Goal: Task Accomplishment & Management: Use online tool/utility

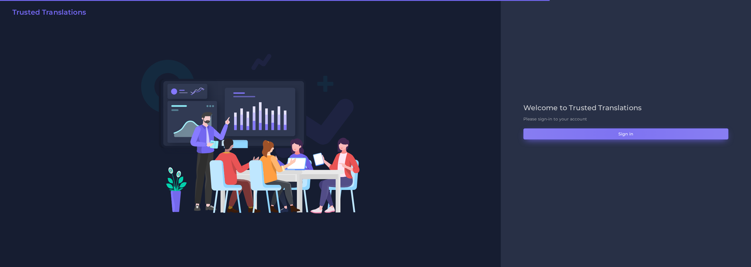
click at [620, 135] on button "Sign in" at bounding box center [626, 134] width 205 height 11
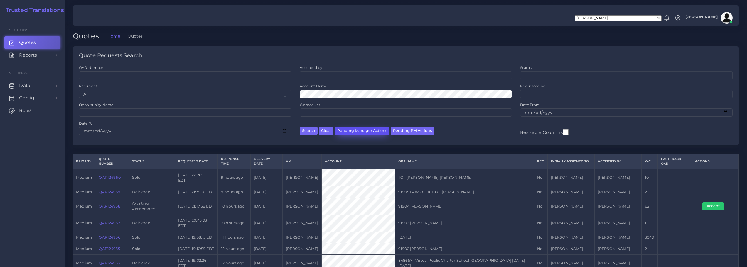
click at [372, 132] on button "Pending Manager Actions" at bounding box center [362, 131] width 55 height 9
select select "awaiting_manager_initial_review"
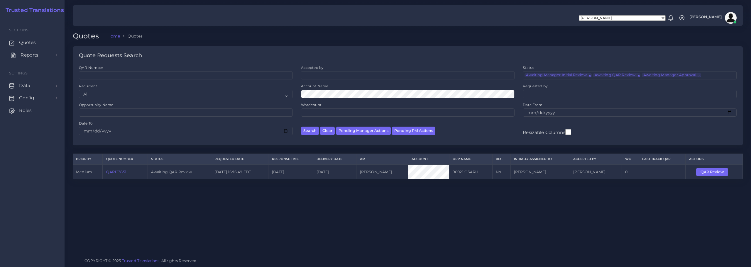
click at [25, 54] on span "Reports" at bounding box center [30, 55] width 18 height 6
click at [32, 81] on span "Campaigns" at bounding box center [34, 82] width 26 height 6
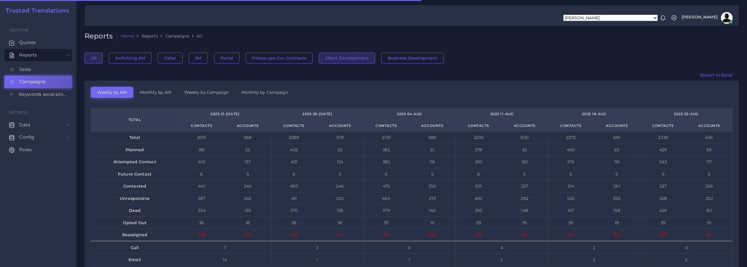
click at [349, 59] on button "Client Development" at bounding box center [347, 58] width 56 height 11
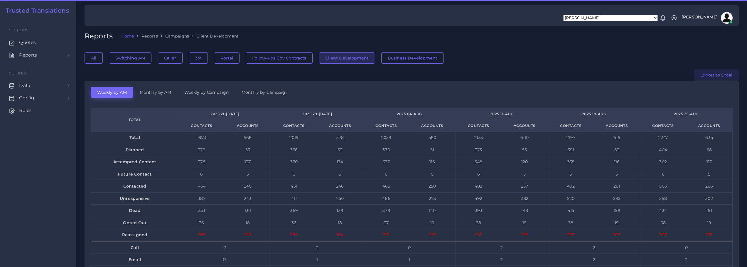
click at [716, 75] on button "Export to Excel" at bounding box center [716, 75] width 45 height 11
